Goal: Information Seeking & Learning: Learn about a topic

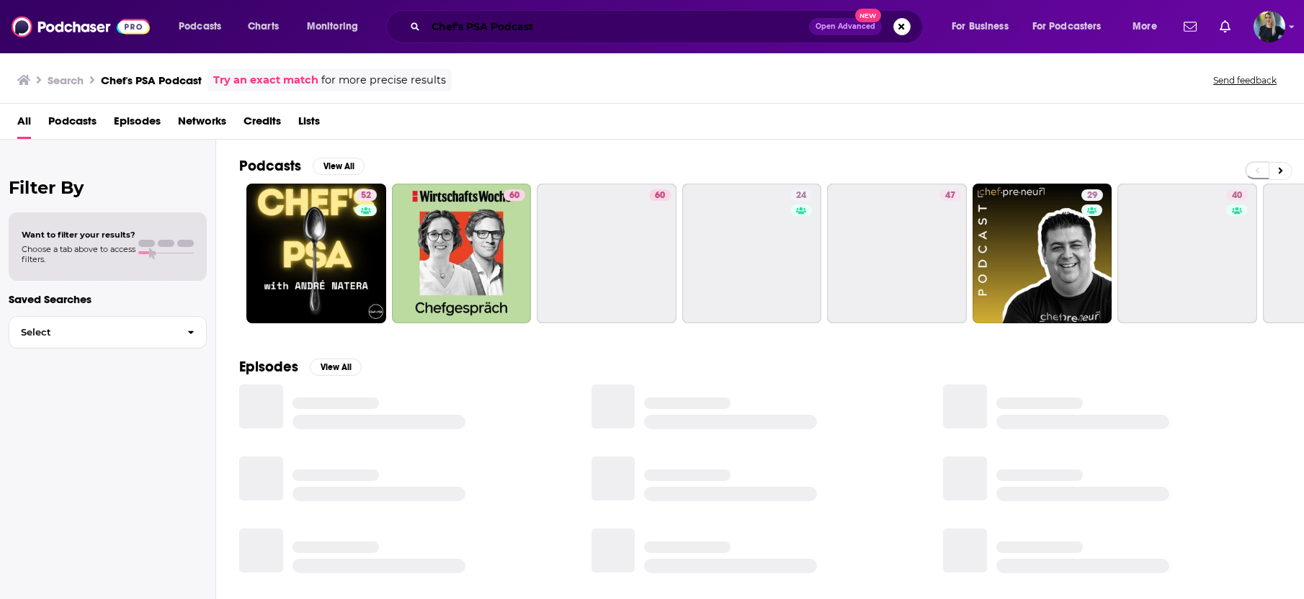
click at [487, 29] on input "Chef's PSA Podcast" at bounding box center [617, 26] width 383 height 23
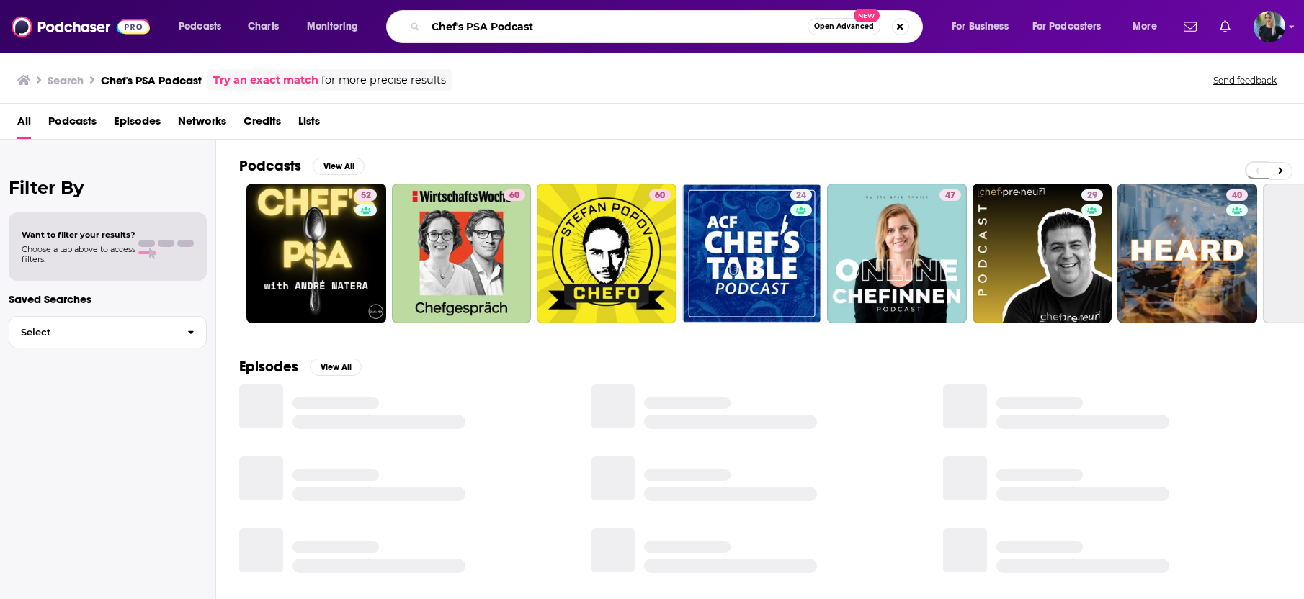
click at [487, 29] on input "Chef's PSA Podcast" at bounding box center [617, 26] width 382 height 23
paste input "Exploring Different Brains"
type input "Exploring Different Brains Podcast"
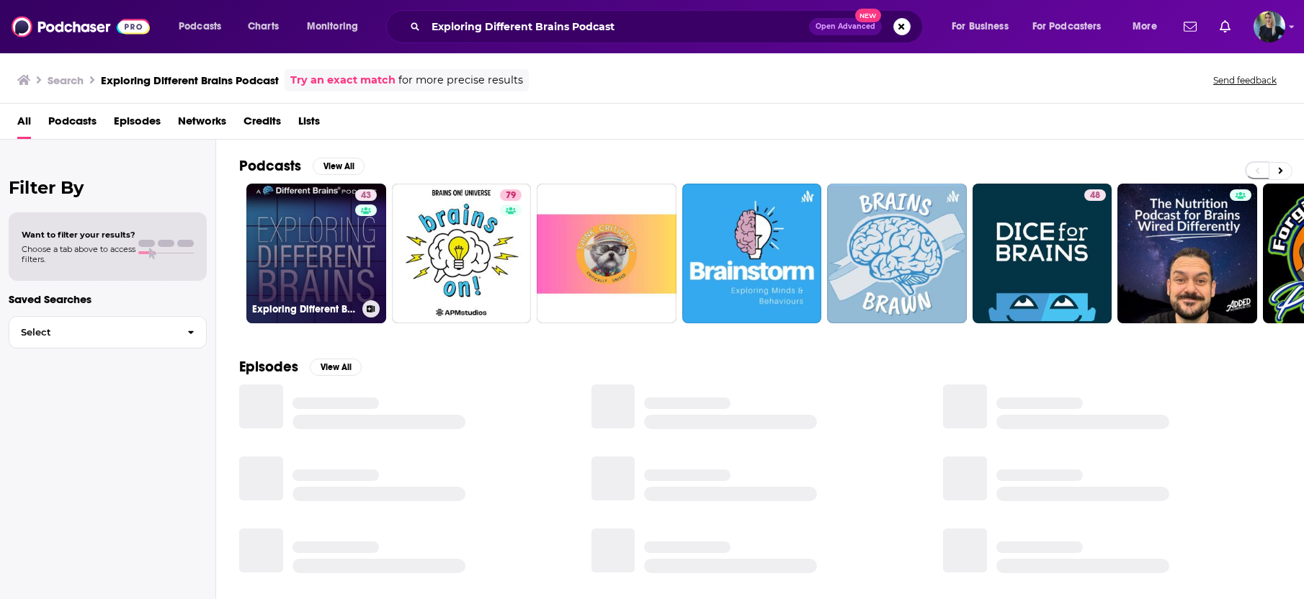
click at [313, 222] on link "43 Exploring Different Brains" at bounding box center [316, 254] width 140 height 140
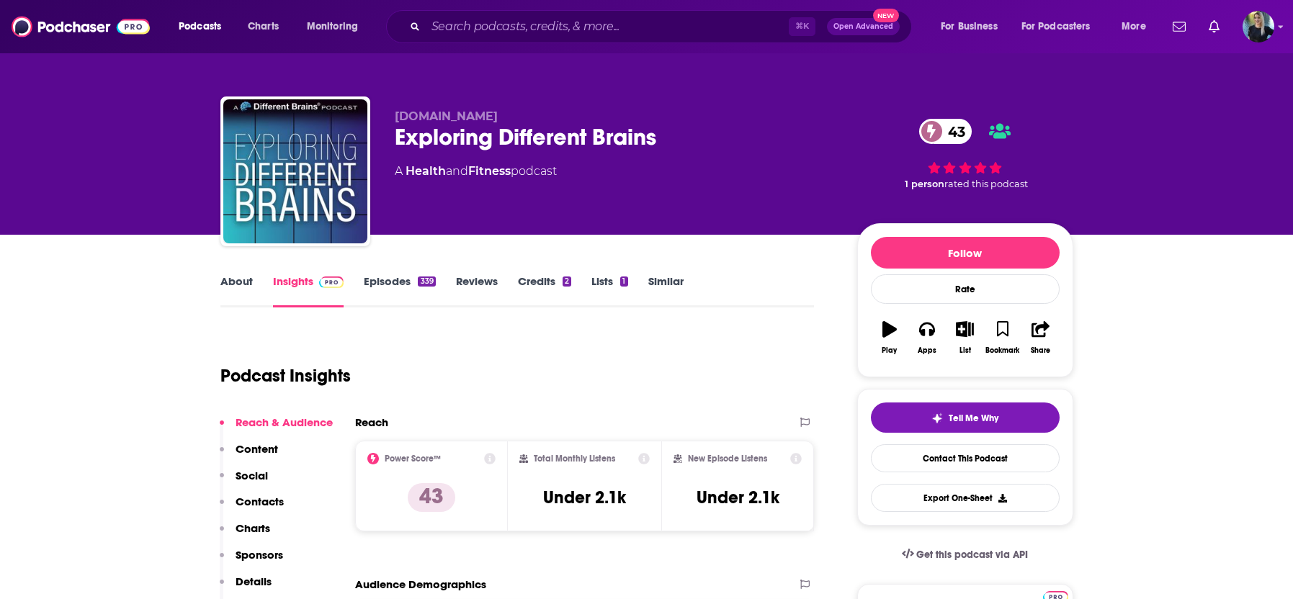
click at [230, 281] on link "About" at bounding box center [236, 290] width 32 height 33
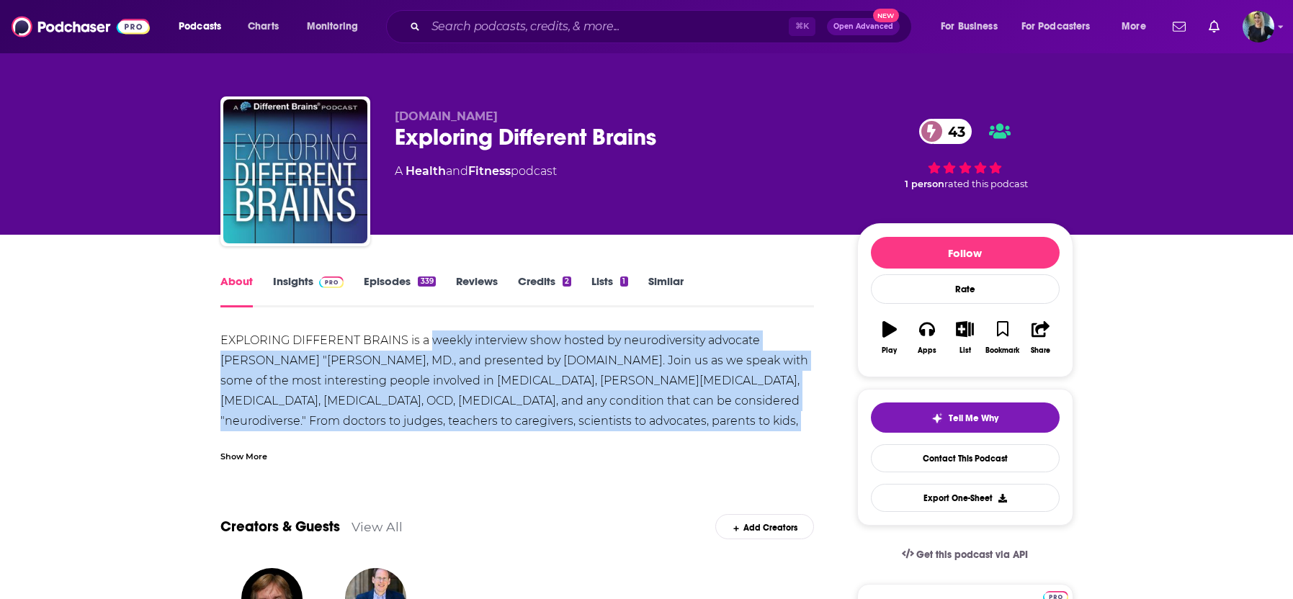
drag, startPoint x: 434, startPoint y: 340, endPoint x: 467, endPoint y: 421, distance: 87.2
click at [782, 424] on div "EXPLORING DIFFERENT BRAINS is a weekly interview show hosted by neurodiversity …" at bounding box center [517, 401] width 594 height 141
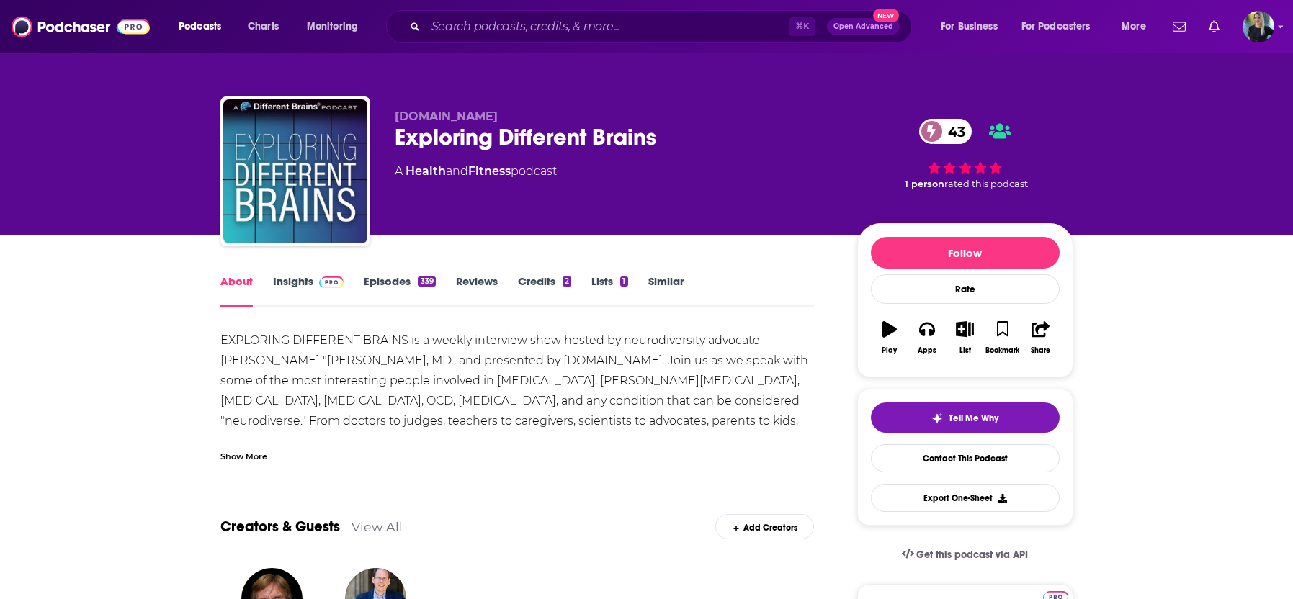
click at [255, 455] on div "Show More" at bounding box center [243, 456] width 47 height 14
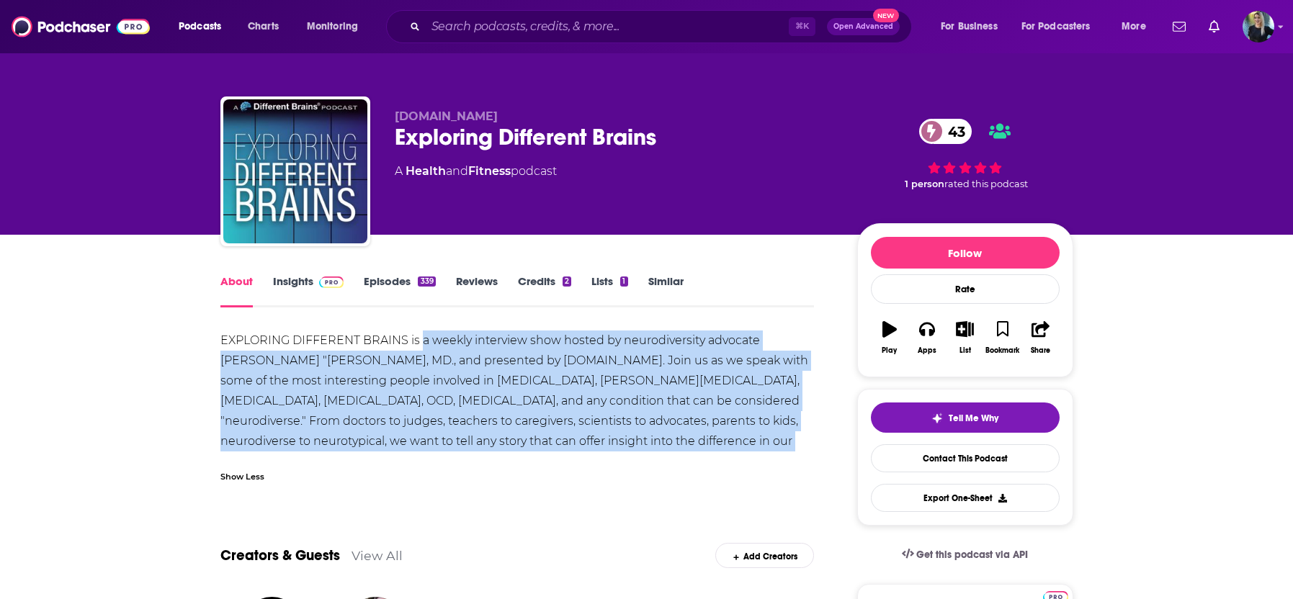
drag, startPoint x: 424, startPoint y: 344, endPoint x: 478, endPoint y: 452, distance: 120.5
click at [478, 452] on div "EXPLORING DIFFERENT BRAINS is a weekly interview show hosted by neurodiversity …" at bounding box center [517, 411] width 594 height 161
copy div "a weekly interview show hosted by neurodiversity advocate [PERSON_NAME] "[PERSO…"
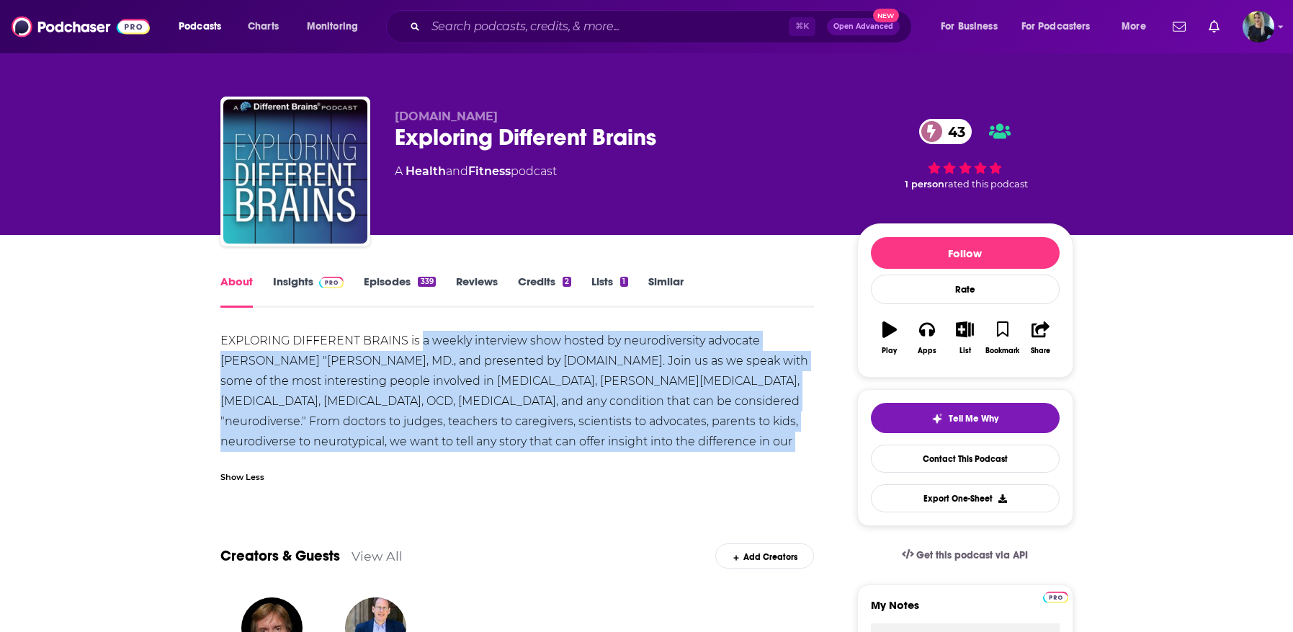
click at [308, 284] on link "Insights" at bounding box center [308, 290] width 71 height 33
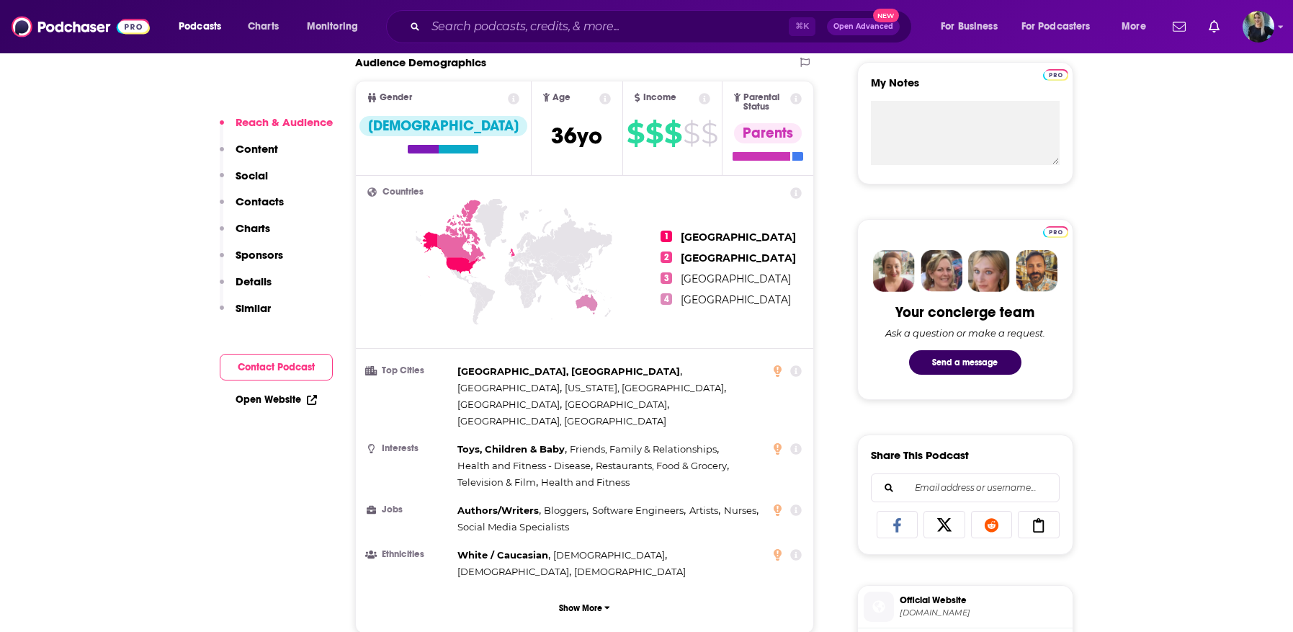
scroll to position [529, 0]
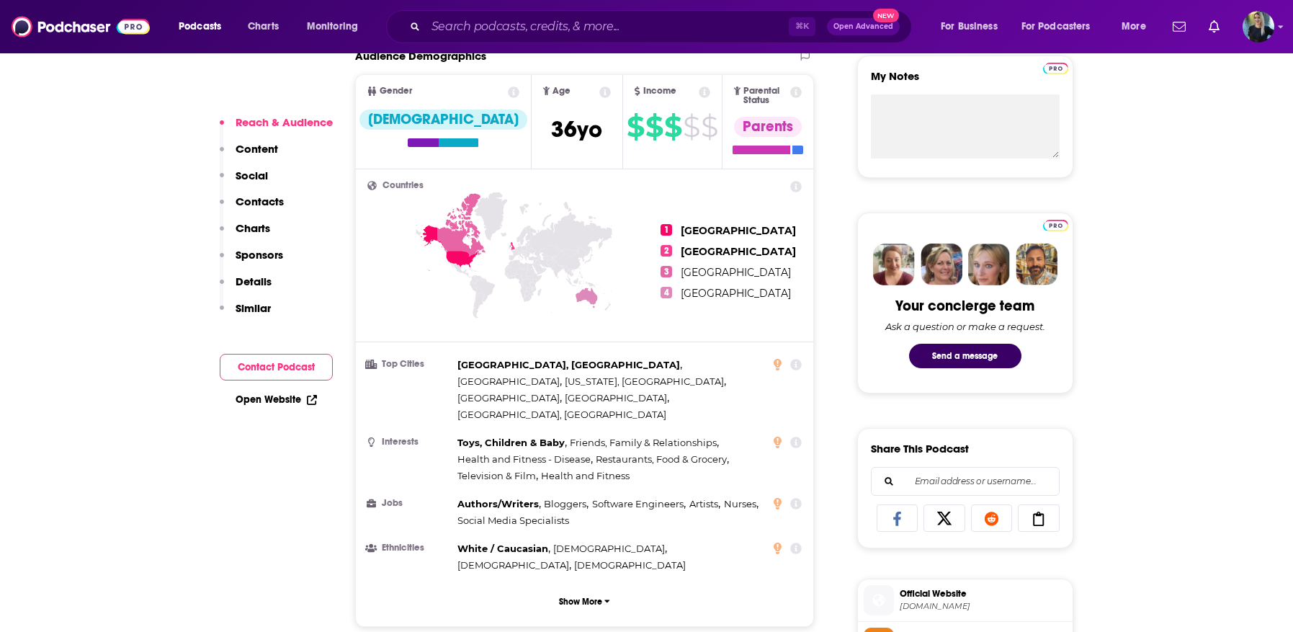
click at [273, 400] on link "Open Website" at bounding box center [276, 399] width 81 height 12
